Goal: Task Accomplishment & Management: Use online tool/utility

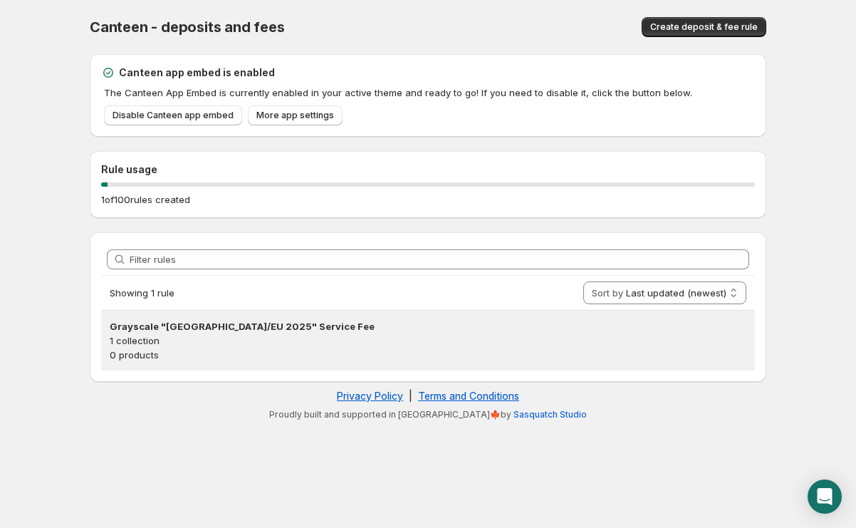
click at [204, 335] on p "1 collection" at bounding box center [428, 340] width 637 height 14
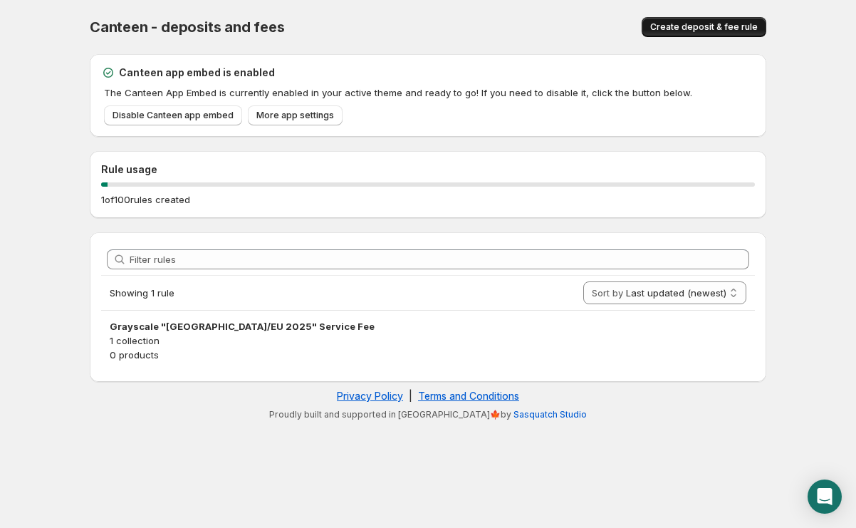
click at [722, 28] on span "Create deposit & fee rule" at bounding box center [704, 26] width 108 height 11
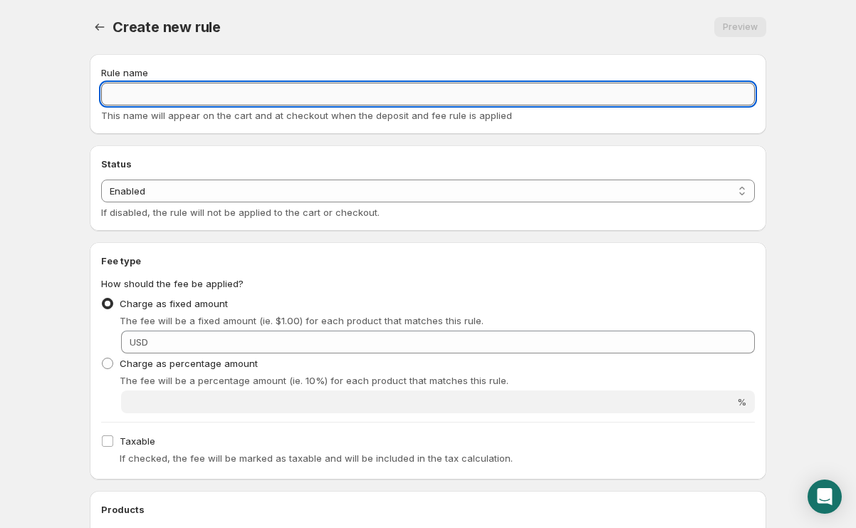
paste input "Saosin "No New Friends""
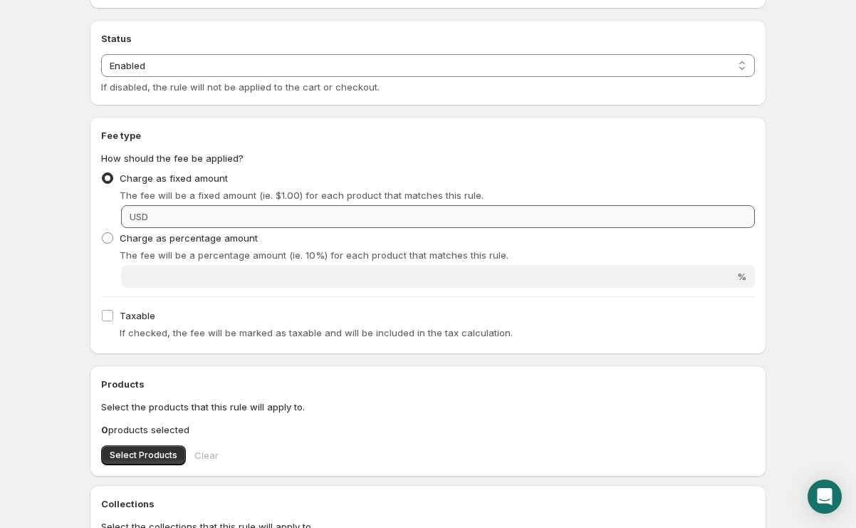
scroll to position [133, 0]
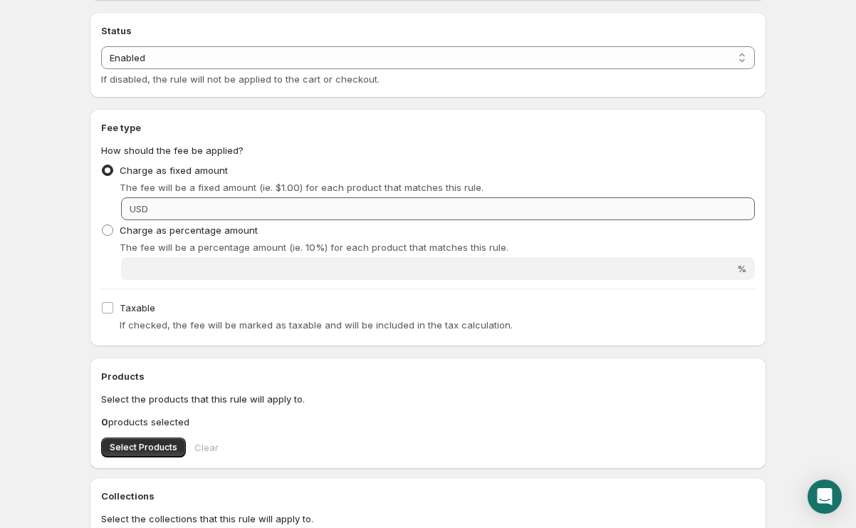
type input "Saosin "No New Friends" Service Fee"
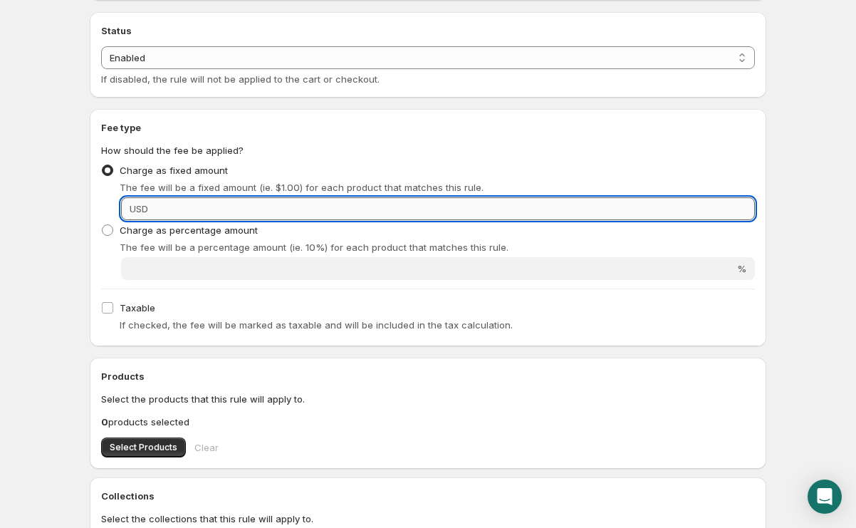
click at [254, 214] on input "Fixed amount" at bounding box center [453, 208] width 603 height 23
click at [255, 214] on input "Fixed amount" at bounding box center [453, 208] width 603 height 23
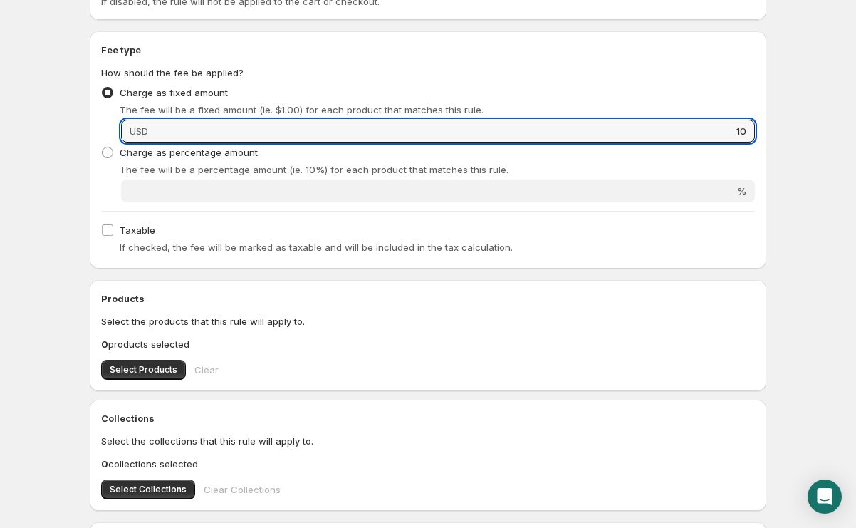
scroll to position [224, 0]
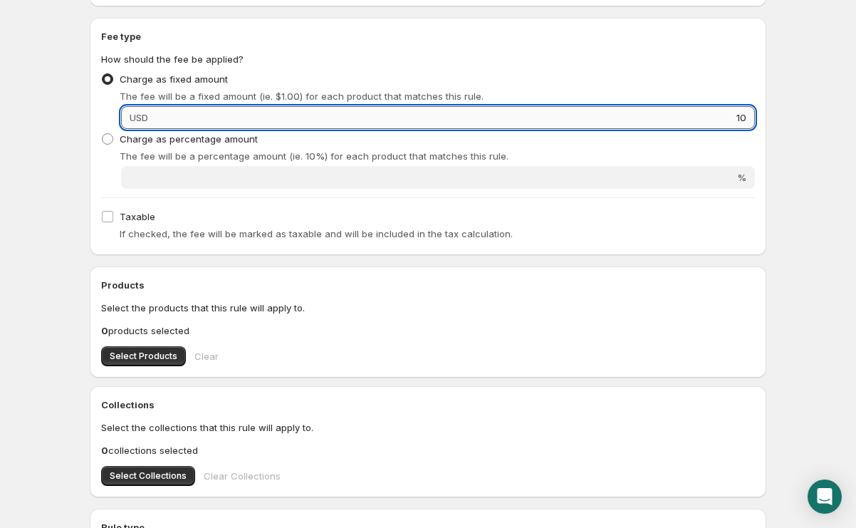
click at [262, 122] on input "10" at bounding box center [453, 117] width 603 height 23
type input "10"
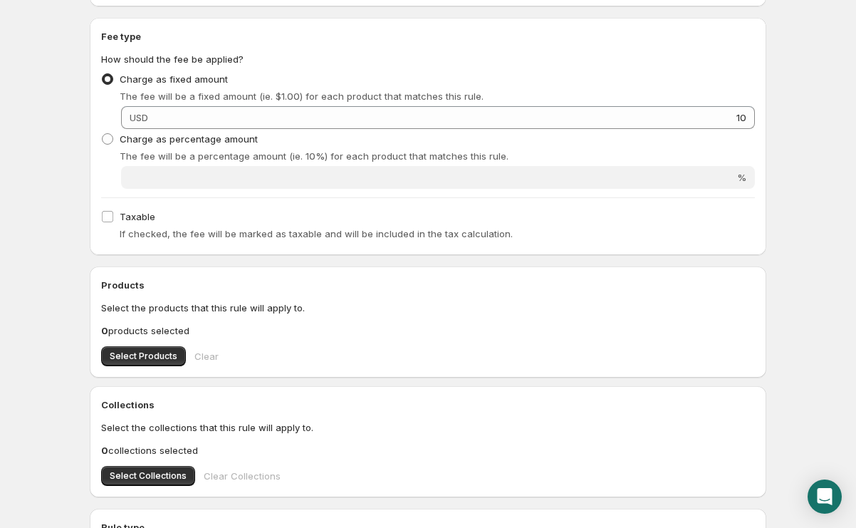
click at [822, 173] on body "Home Help Saosin "No New Friends" Service Fee. This page is ready Saosin "No Ne…" at bounding box center [428, 40] width 856 height 528
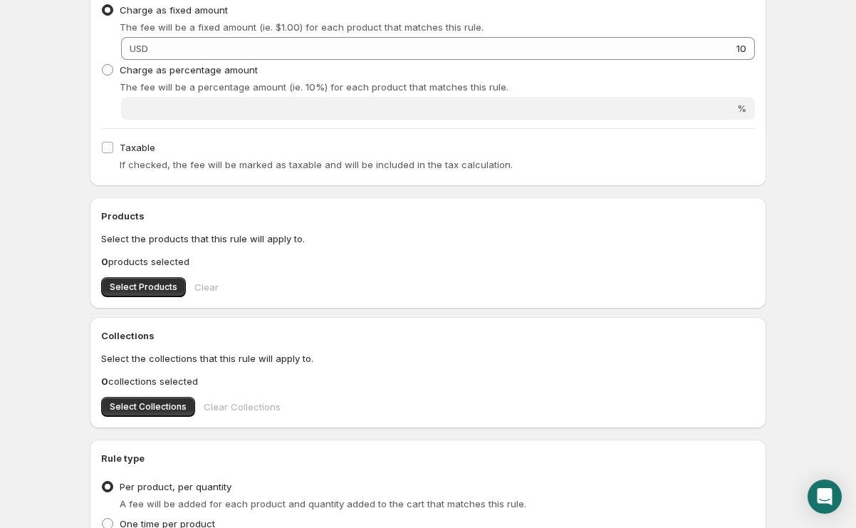
click at [221, 156] on div "Taxable If checked, the fee will be marked as taxable and will be included in t…" at bounding box center [428, 155] width 654 height 37
click at [127, 147] on span "Taxable" at bounding box center [138, 147] width 36 height 11
click at [113, 147] on input "Taxable" at bounding box center [107, 147] width 11 height 11
checkbox input "true"
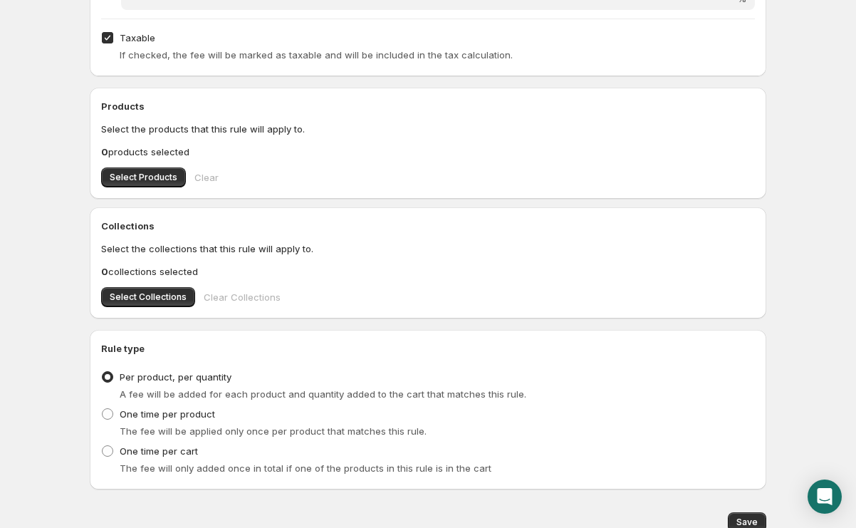
scroll to position [405, 0]
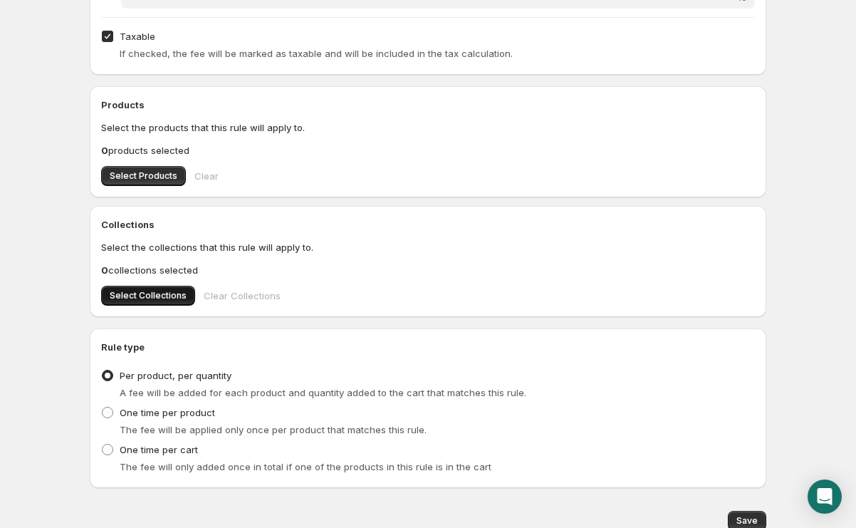
click at [162, 302] on button "Select Collections" at bounding box center [148, 296] width 94 height 20
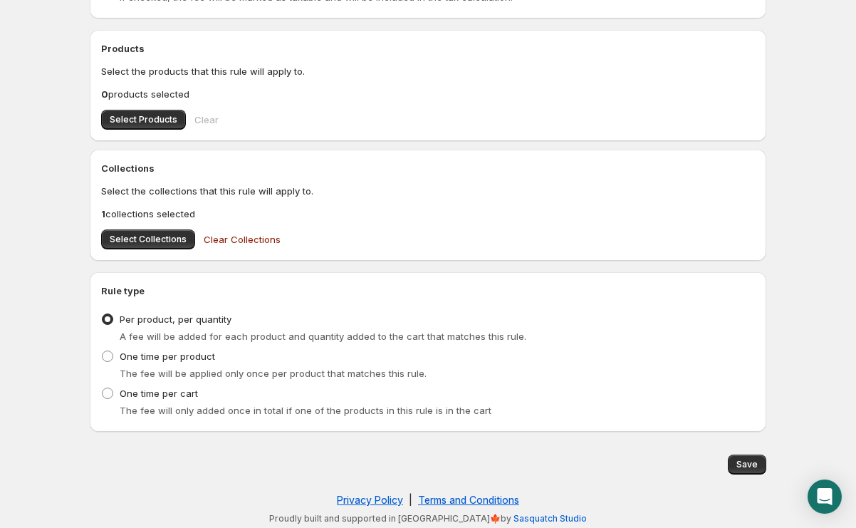
scroll to position [464, 0]
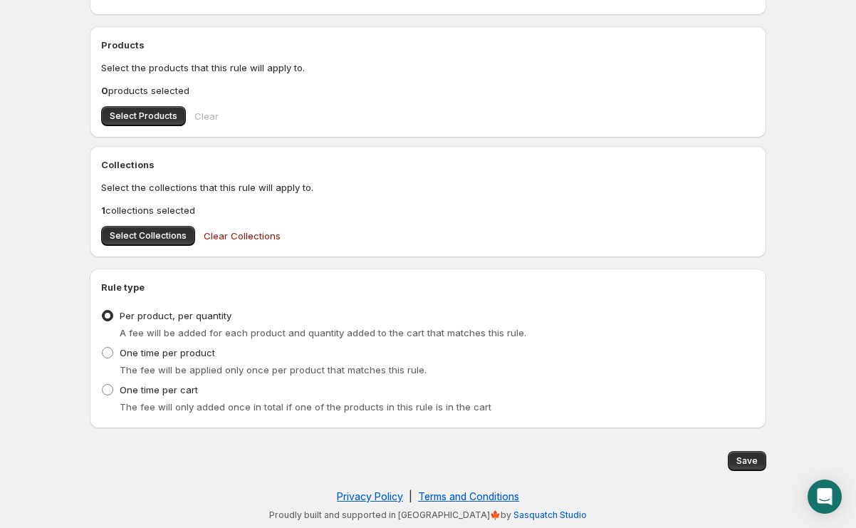
click at [759, 465] on button "Save" at bounding box center [747, 461] width 38 height 20
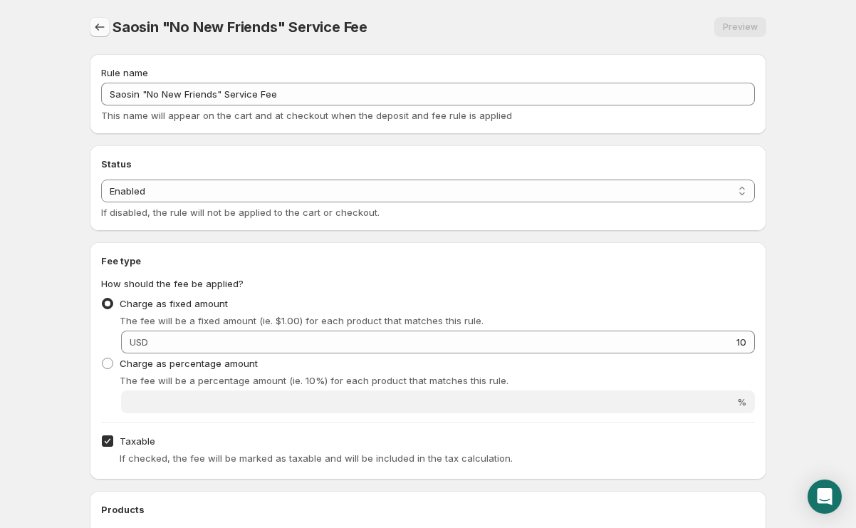
click at [105, 24] on icon "Settings" at bounding box center [100, 27] width 14 height 14
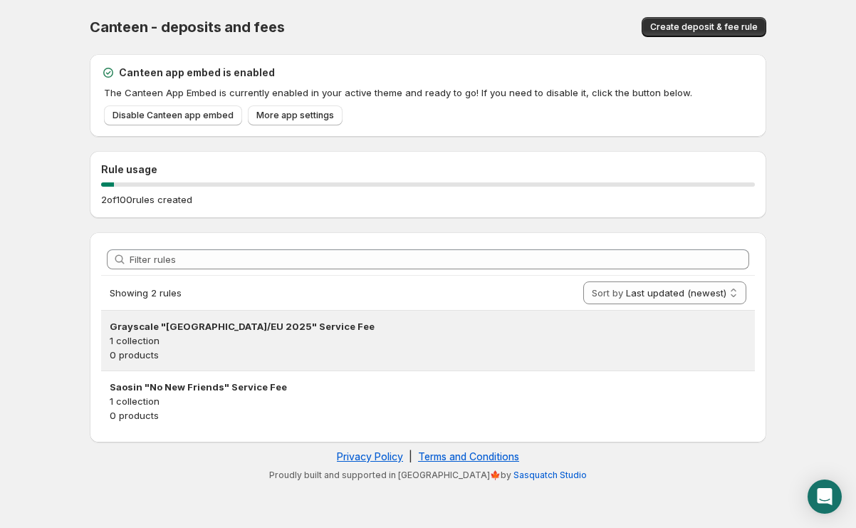
click at [270, 341] on p "1 collection" at bounding box center [428, 340] width 637 height 14
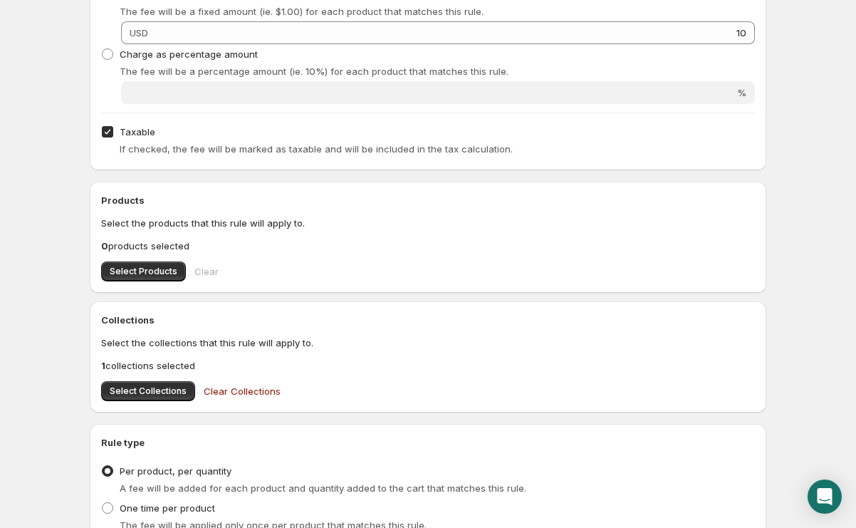
scroll to position [312, 0]
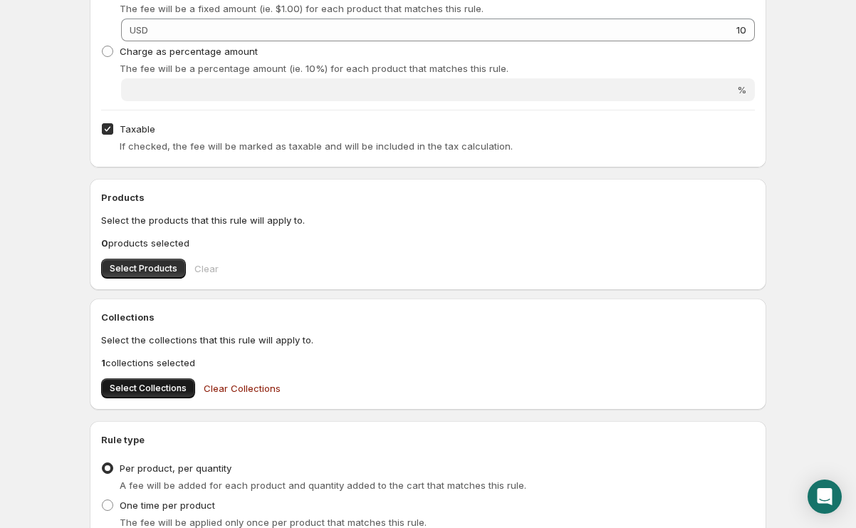
click at [165, 393] on span "Select Collections" at bounding box center [148, 387] width 77 height 11
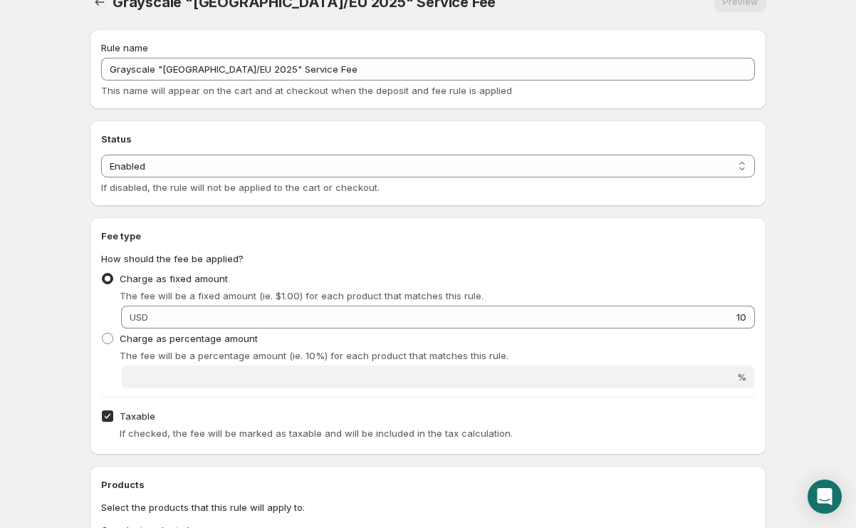
scroll to position [0, 0]
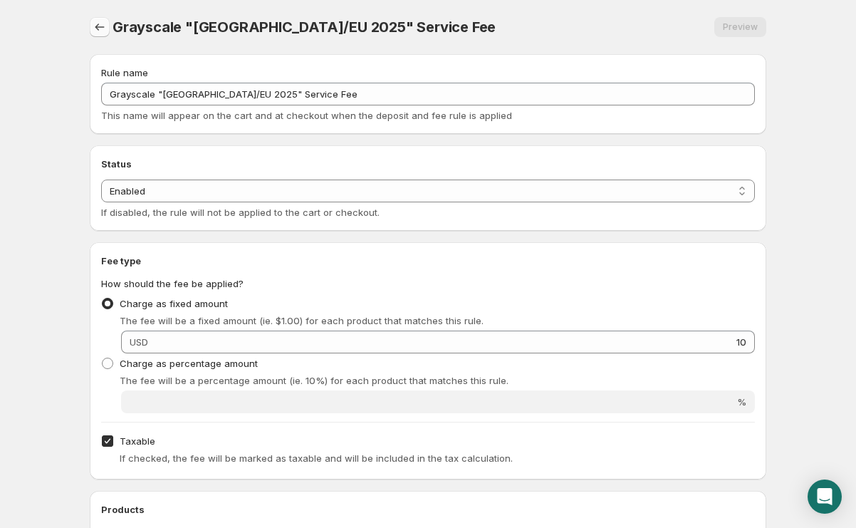
click at [105, 28] on icon "Settings" at bounding box center [100, 27] width 14 height 14
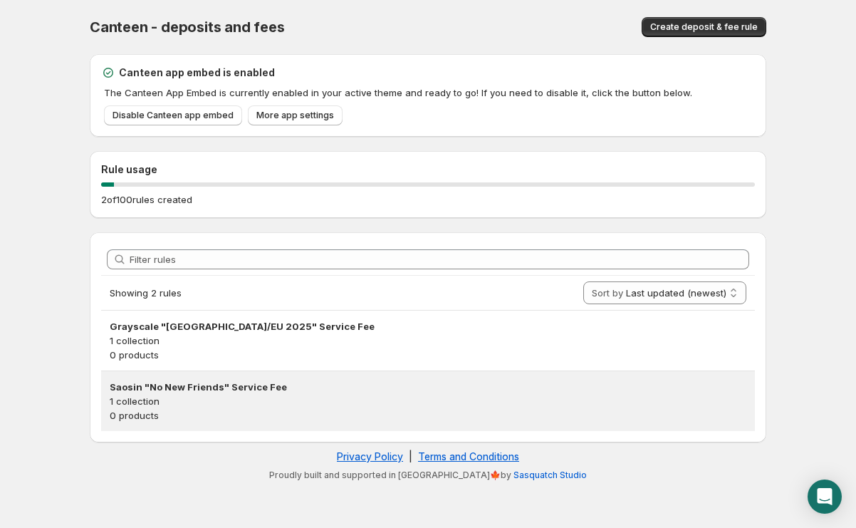
click at [231, 391] on h3 "Saosin "No New Friends" Service Fee" at bounding box center [428, 387] width 637 height 14
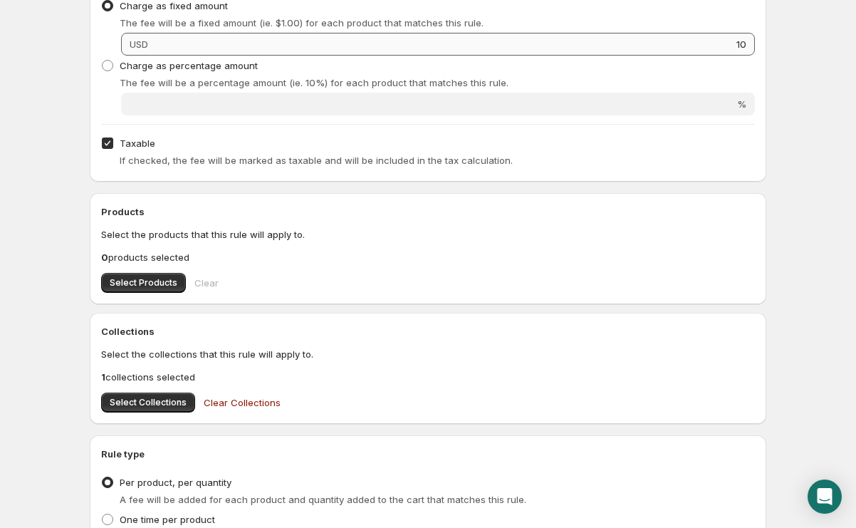
scroll to position [305, 0]
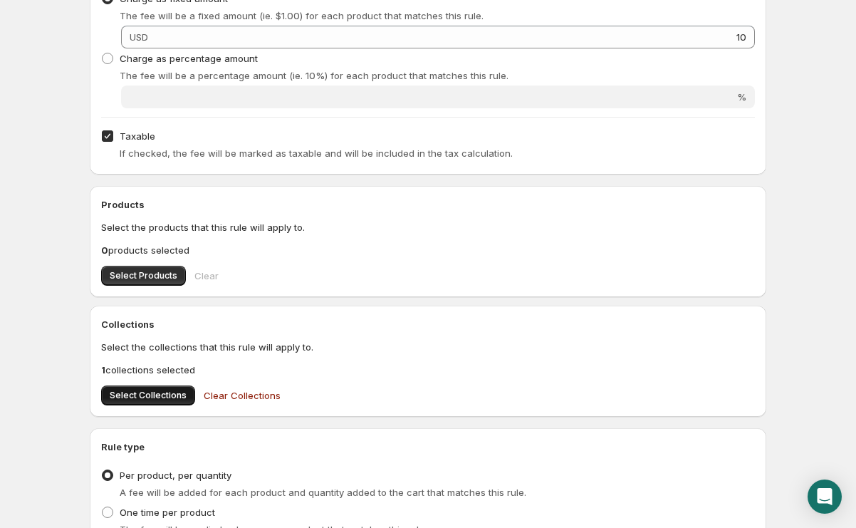
click at [146, 398] on span "Select Collections" at bounding box center [148, 395] width 77 height 11
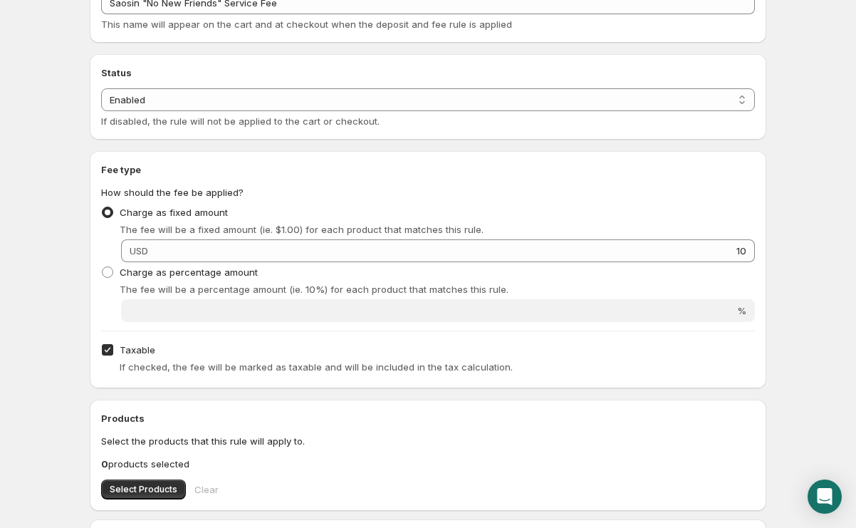
scroll to position [0, 0]
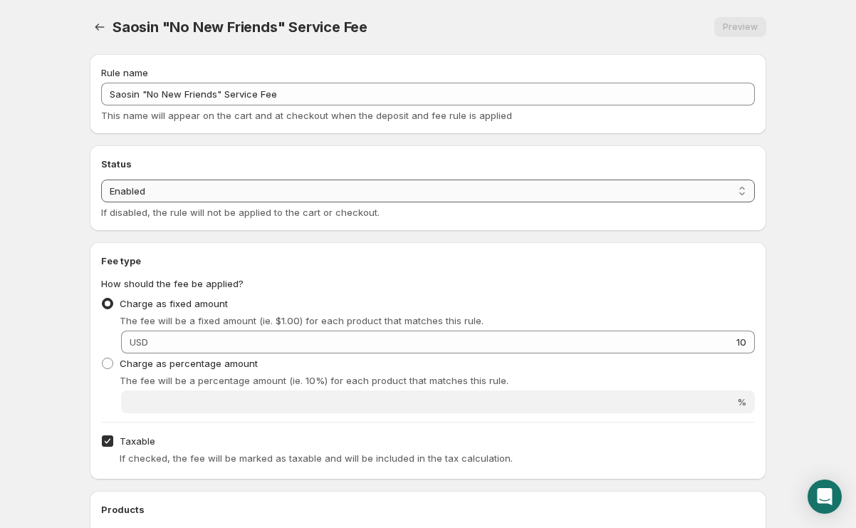
click at [455, 190] on select "Enabled Disabled" at bounding box center [428, 190] width 654 height 23
click at [95, 24] on icon "Settings" at bounding box center [100, 27] width 14 height 14
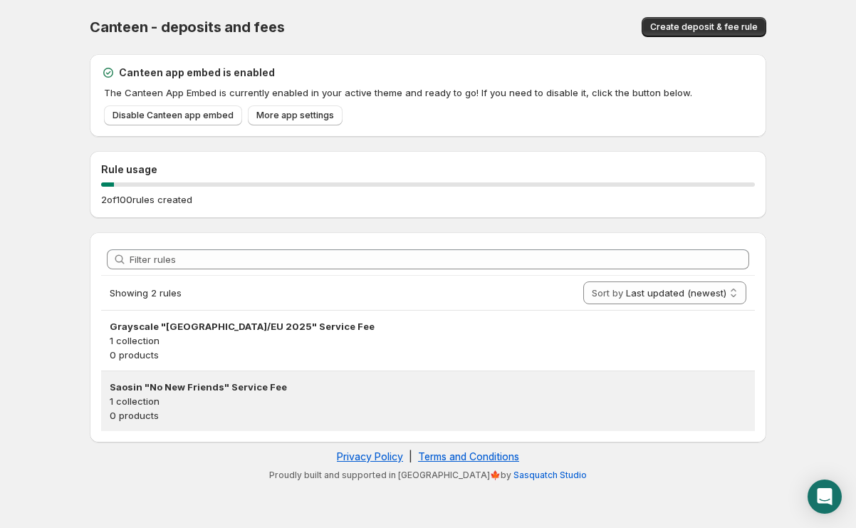
click at [226, 390] on h3 "Saosin "No New Friends" Service Fee" at bounding box center [428, 387] width 637 height 14
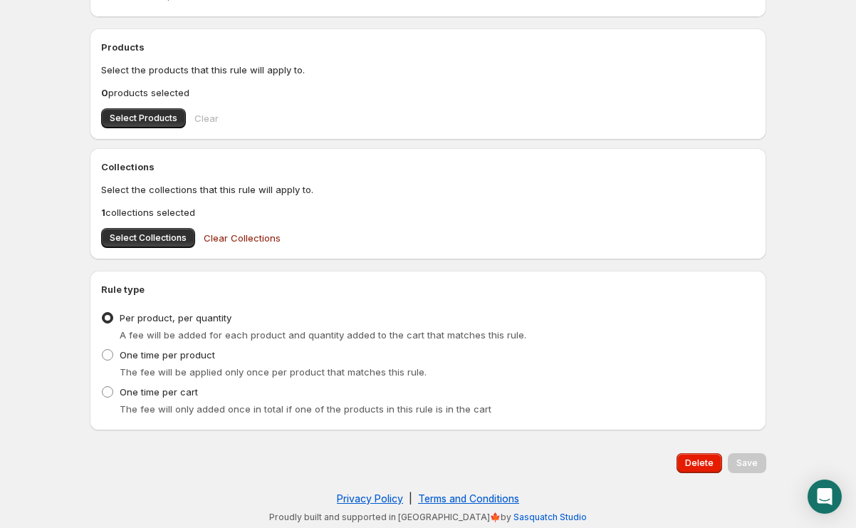
scroll to position [464, 0]
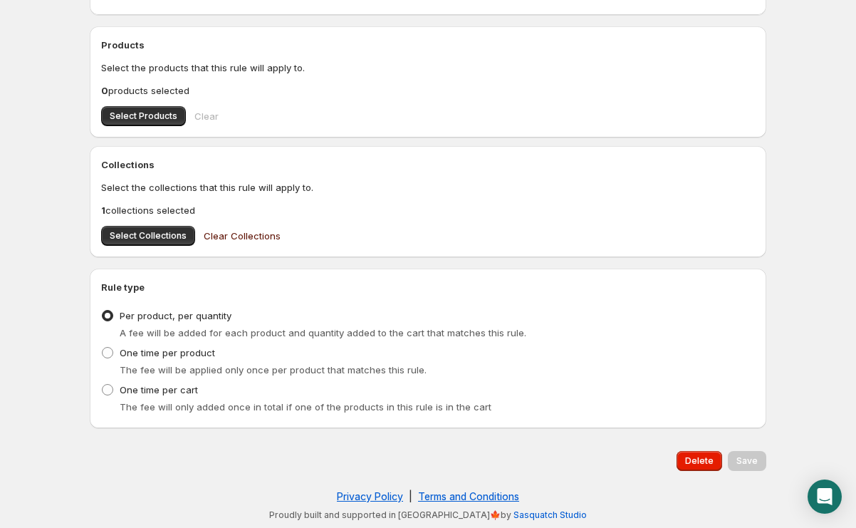
click at [224, 243] on button "Clear Collections" at bounding box center [242, 235] width 94 height 28
click at [139, 116] on span "Select Products" at bounding box center [144, 115] width 68 height 11
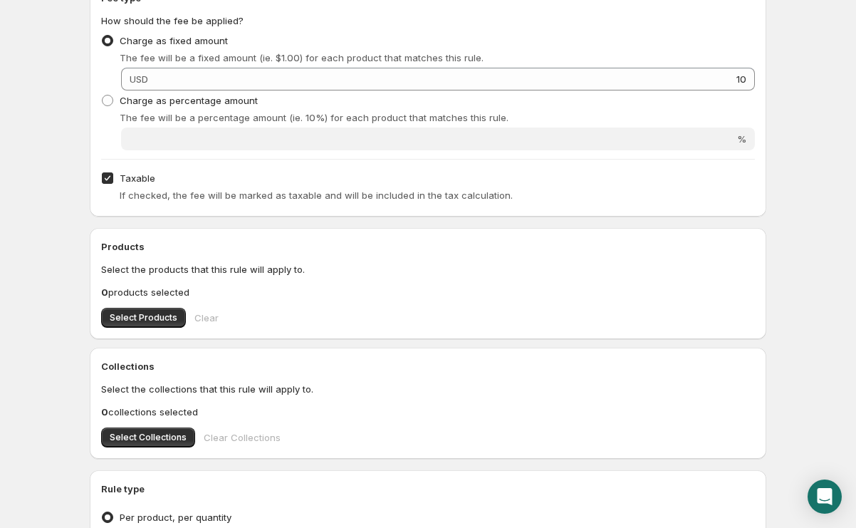
scroll to position [422, 0]
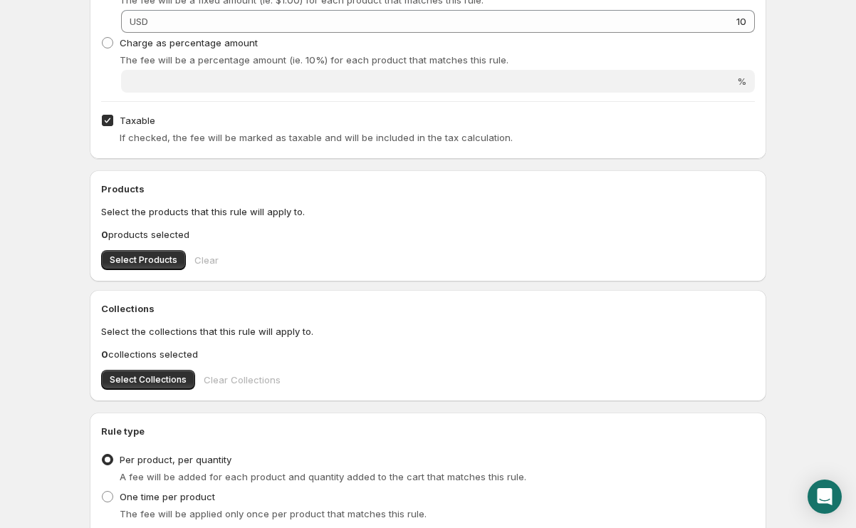
scroll to position [319, 0]
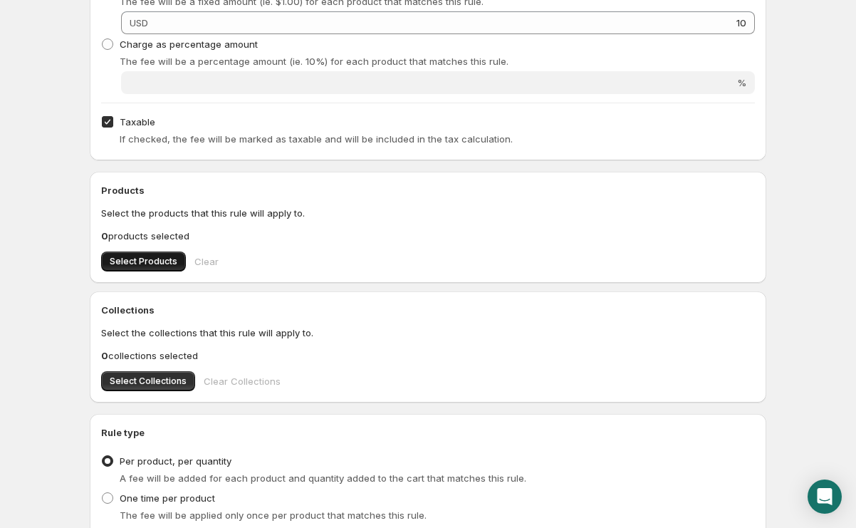
click at [174, 261] on span "Select Products" at bounding box center [144, 261] width 68 height 11
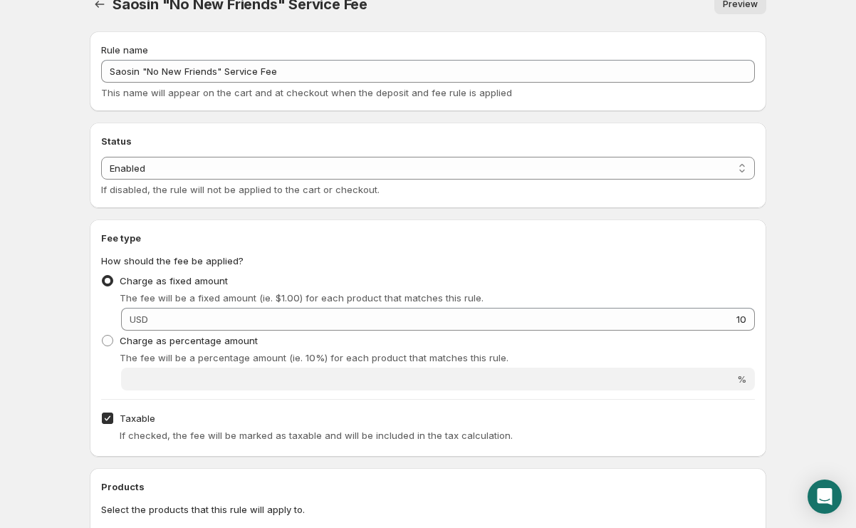
scroll to position [0, 0]
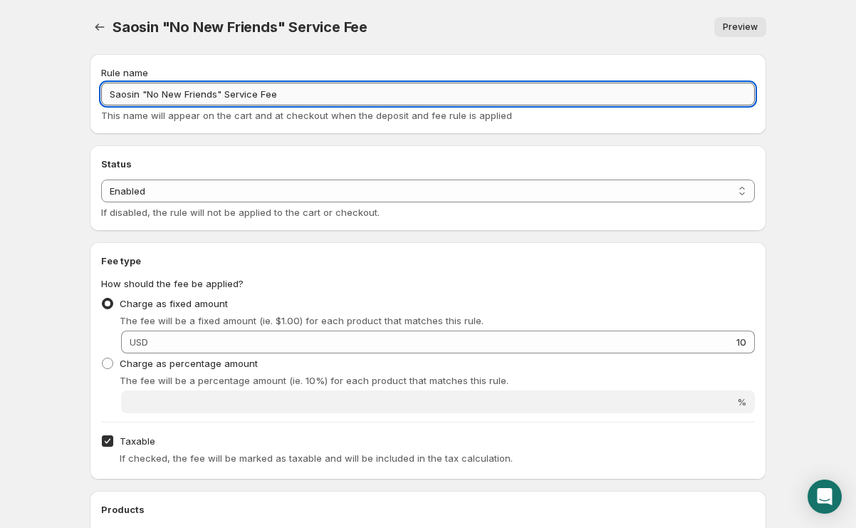
click at [319, 103] on input "Saosin "No New Friends" Service Fee" at bounding box center [428, 94] width 654 height 23
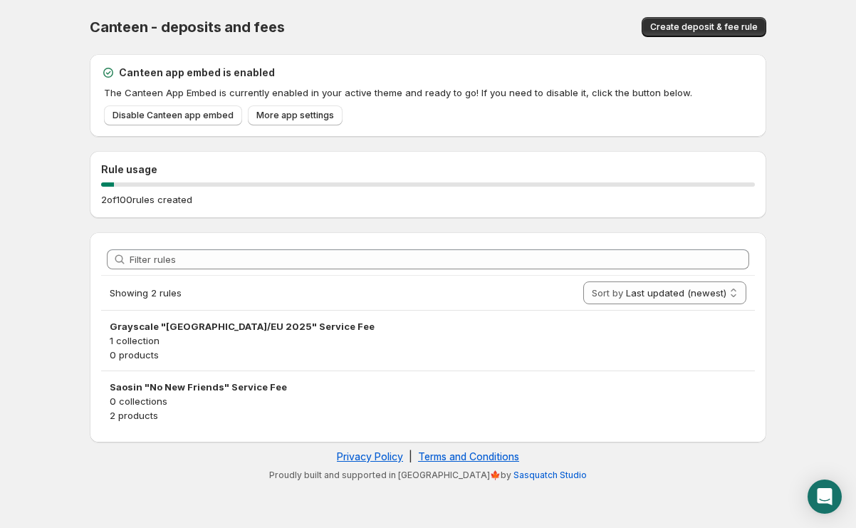
click at [810, 178] on body "Home Help Canteen - deposits and fees. This page is ready Canteen - deposits an…" at bounding box center [428, 264] width 856 height 528
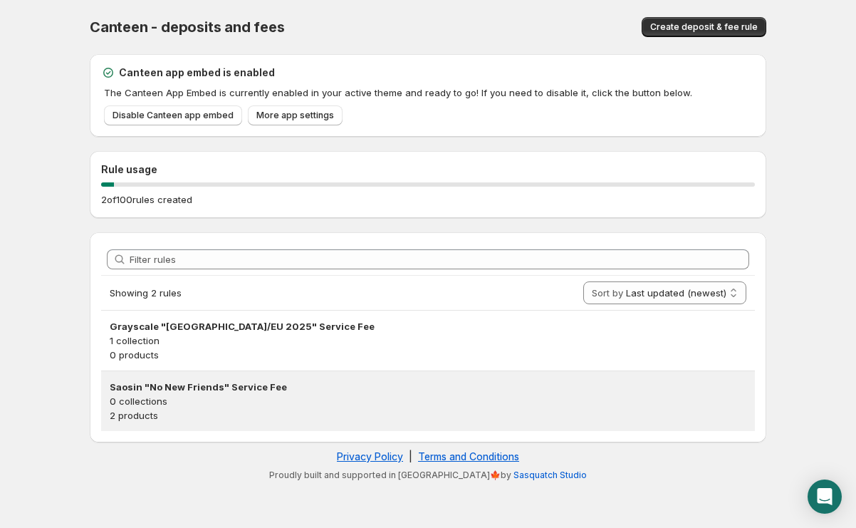
click at [442, 413] on p "2 products" at bounding box center [428, 415] width 637 height 14
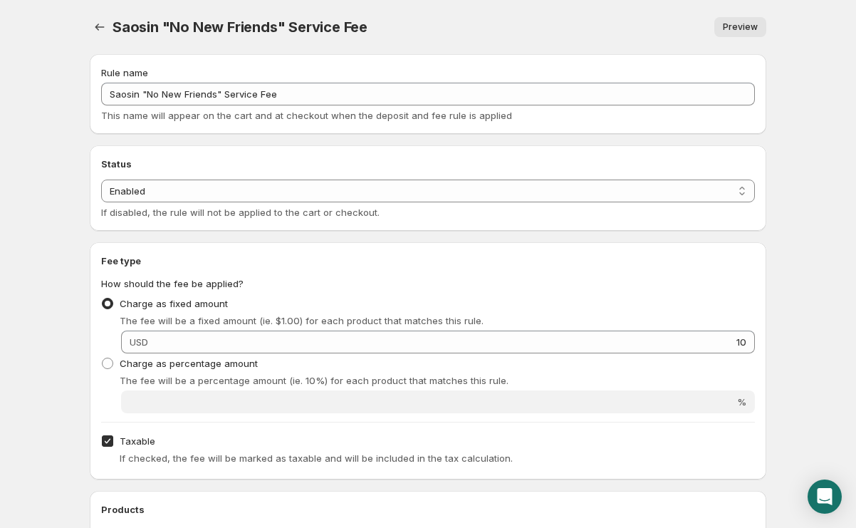
scroll to position [464, 0]
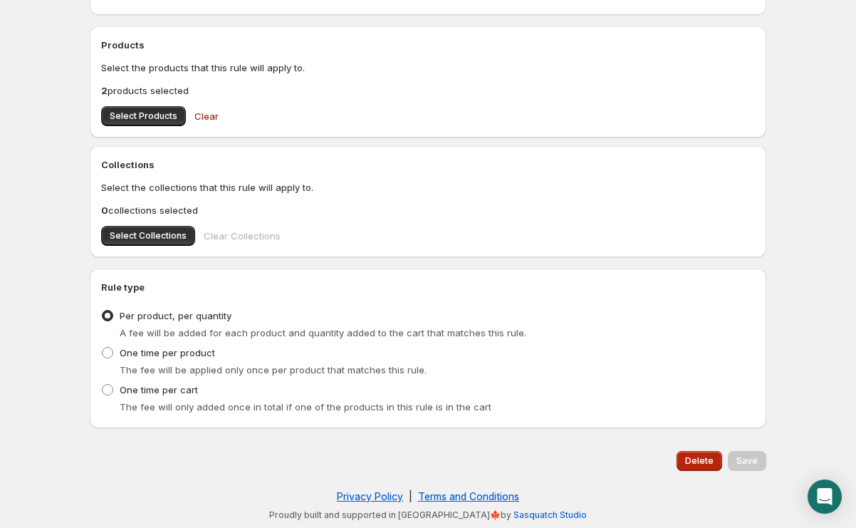
click at [709, 462] on span "Delete" at bounding box center [699, 460] width 28 height 11
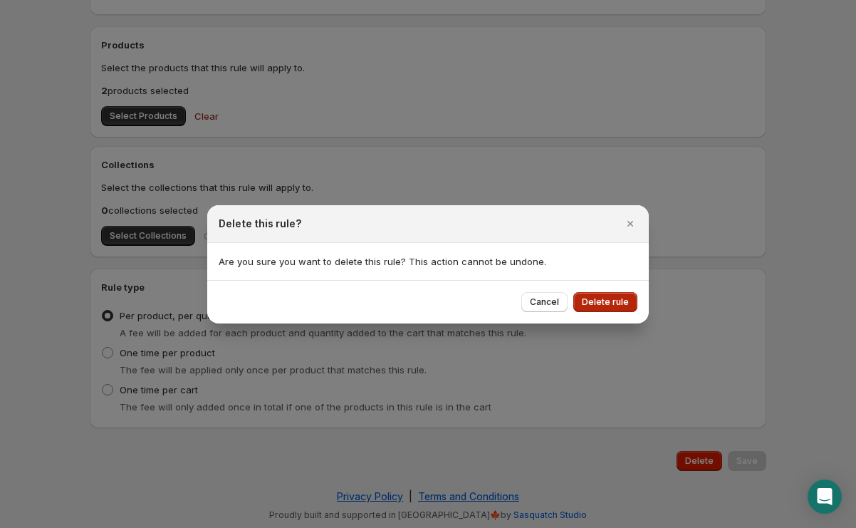
click at [609, 306] on span "Delete rule" at bounding box center [605, 301] width 47 height 11
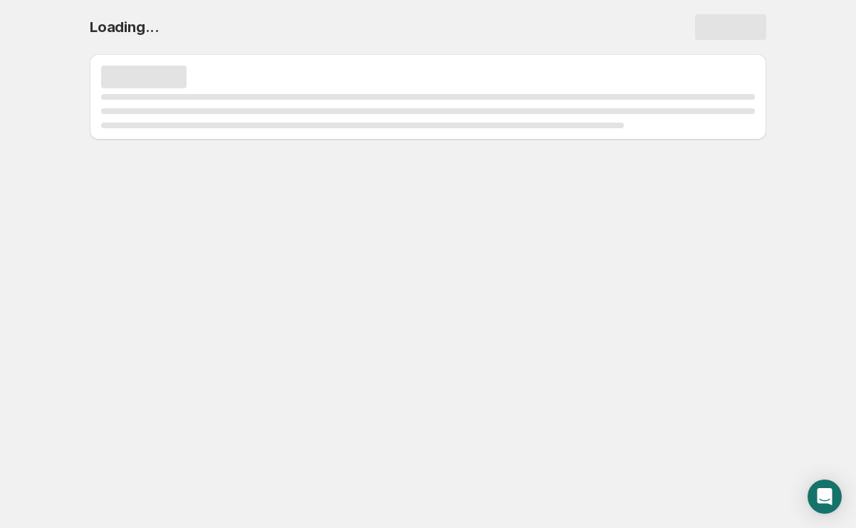
scroll to position [0, 0]
